Goal: Find contact information: Find contact information

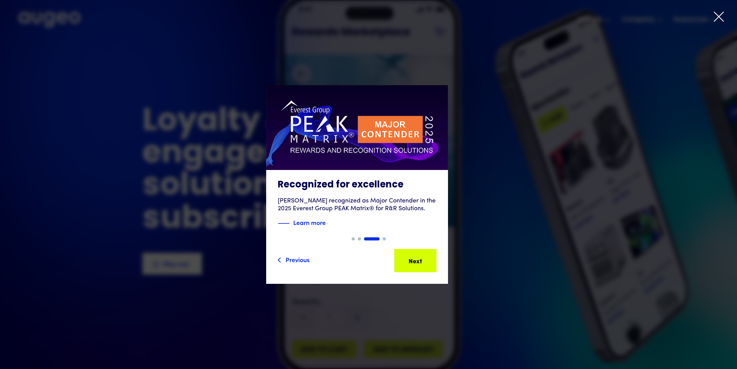
click at [564, 255] on div "3 of 4" at bounding box center [356, 184] width 737 height 198
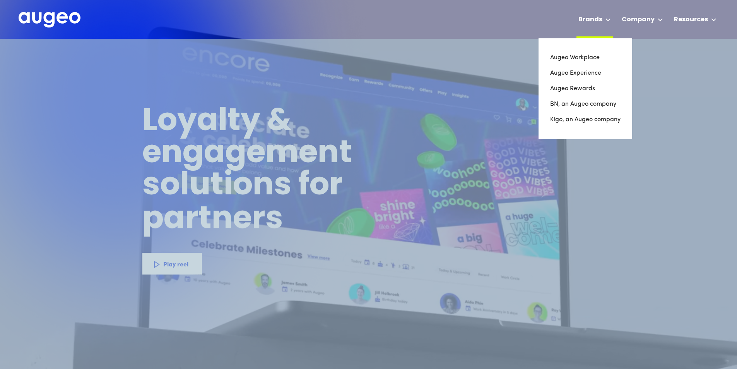
click at [605, 19] on div "Brands" at bounding box center [594, 19] width 36 height 38
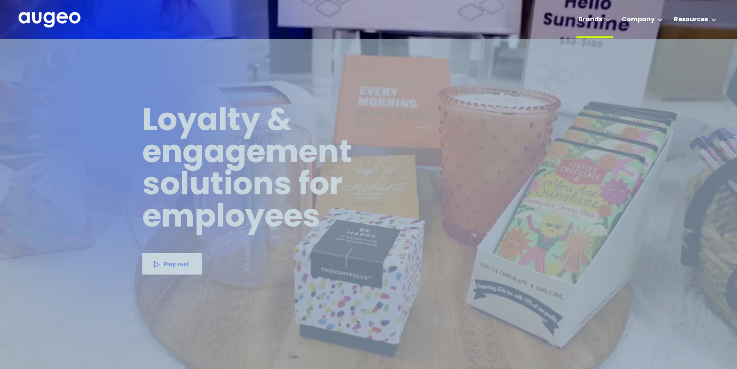
click at [597, 18] on div "Brands" at bounding box center [590, 19] width 24 height 9
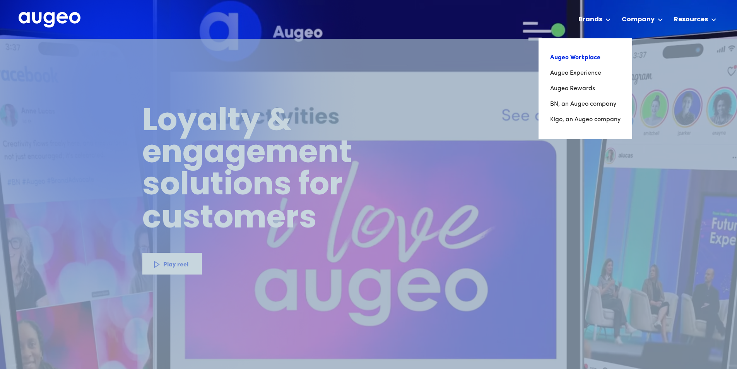
click at [589, 57] on link "Augeo Workplace" at bounding box center [585, 57] width 70 height 15
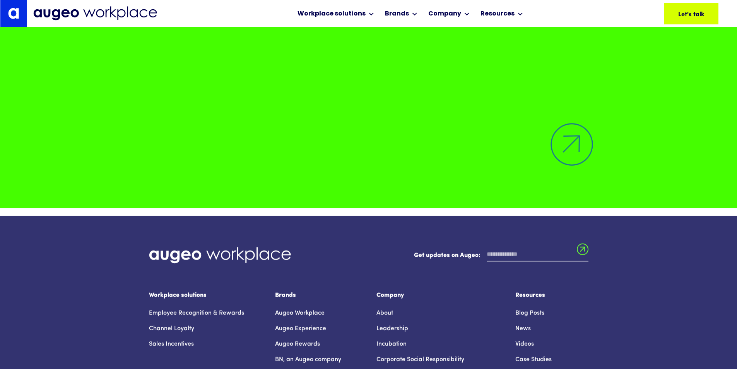
scroll to position [5581, 0]
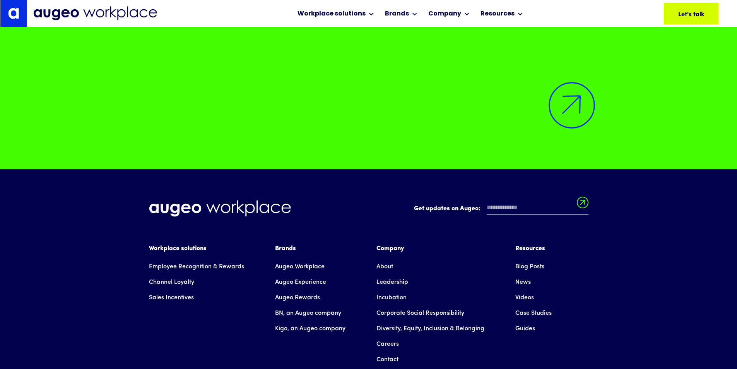
click at [383, 274] on link "Leadership" at bounding box center [392, 281] width 32 height 15
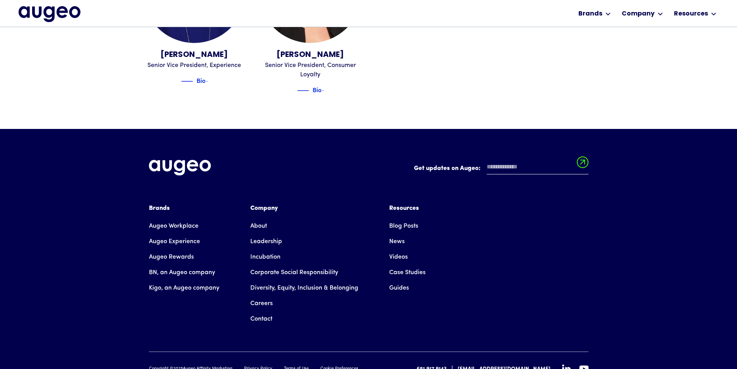
scroll to position [1127, 0]
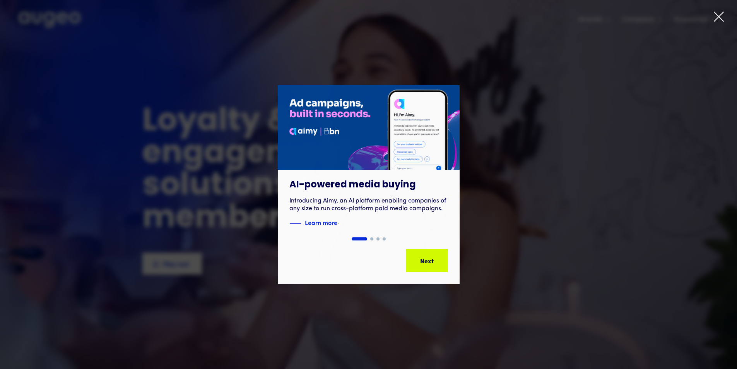
click at [720, 17] on icon at bounding box center [719, 17] width 12 height 12
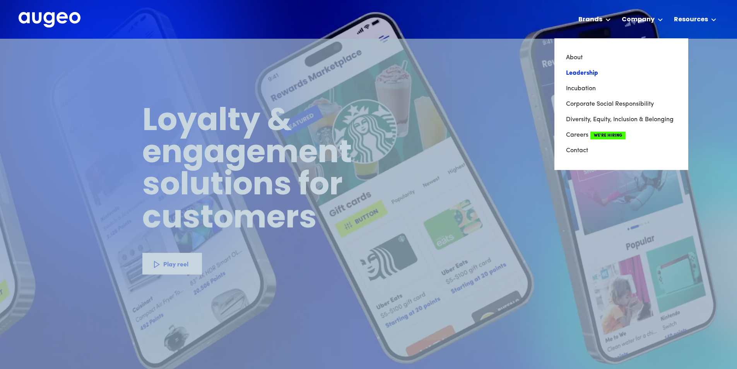
click at [587, 73] on link "Leadership" at bounding box center [621, 72] width 111 height 15
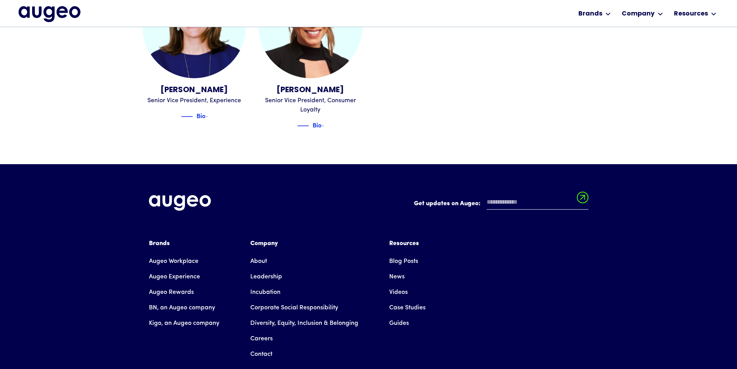
scroll to position [1091, 0]
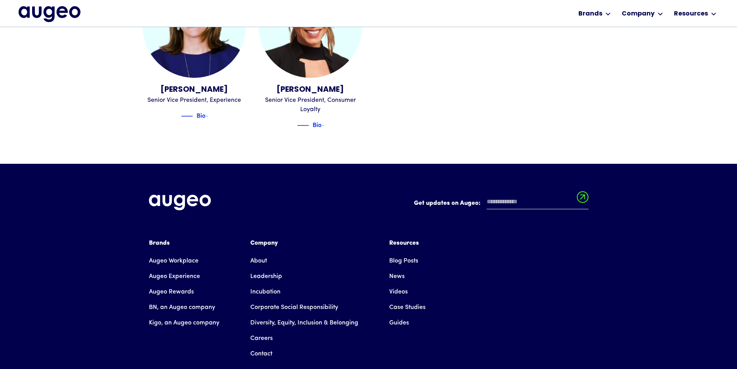
click at [256, 346] on link "Contact" at bounding box center [261, 353] width 22 height 15
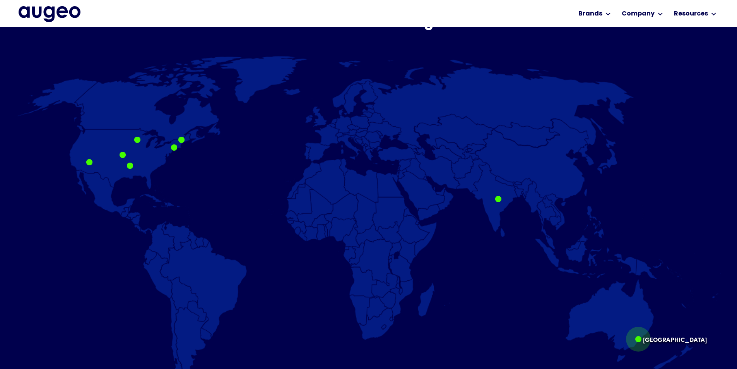
scroll to position [468, 0]
click at [641, 342] on div at bounding box center [638, 338] width 6 height 6
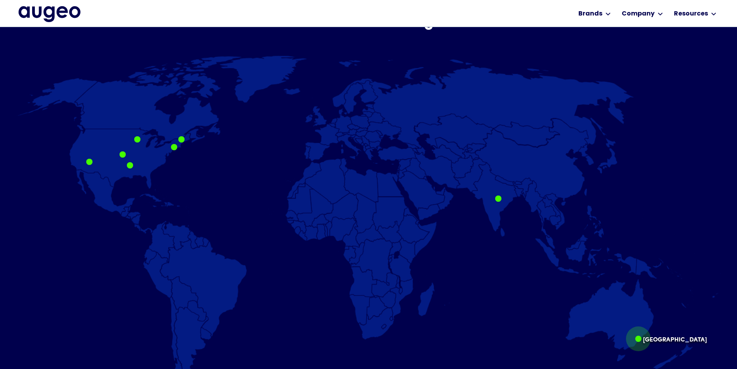
click at [642, 336] on div at bounding box center [638, 338] width 25 height 25
